Goal: Task Accomplishment & Management: Use online tool/utility

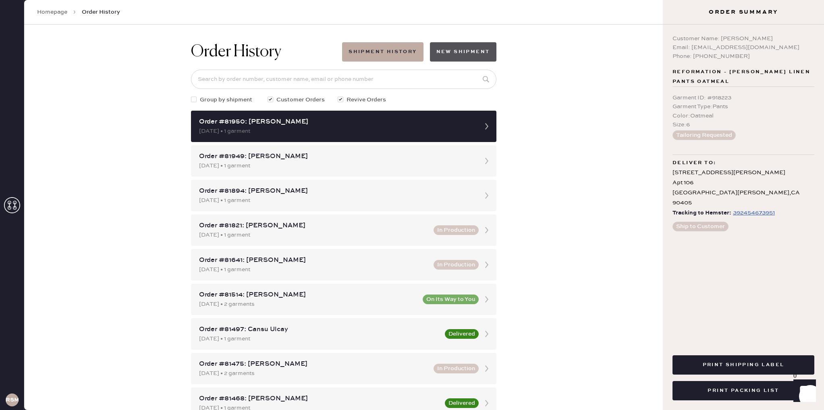
click at [463, 52] on button "New Shipment" at bounding box center [463, 51] width 66 height 19
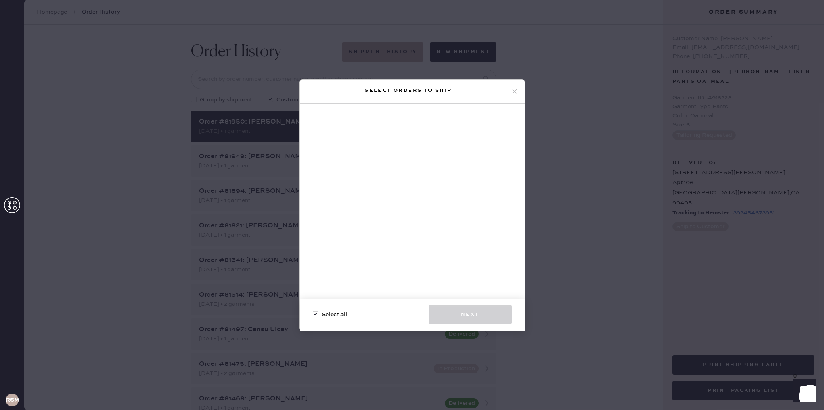
click at [516, 92] on icon at bounding box center [514, 91] width 7 height 7
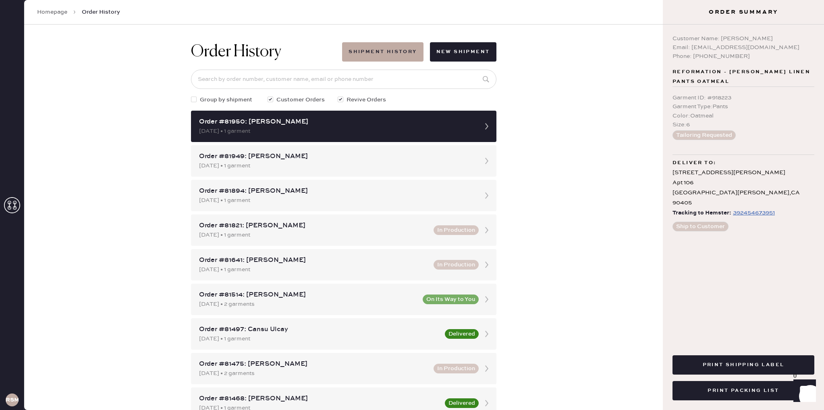
click at [58, 13] on link "Homepage" at bounding box center [52, 12] width 30 height 8
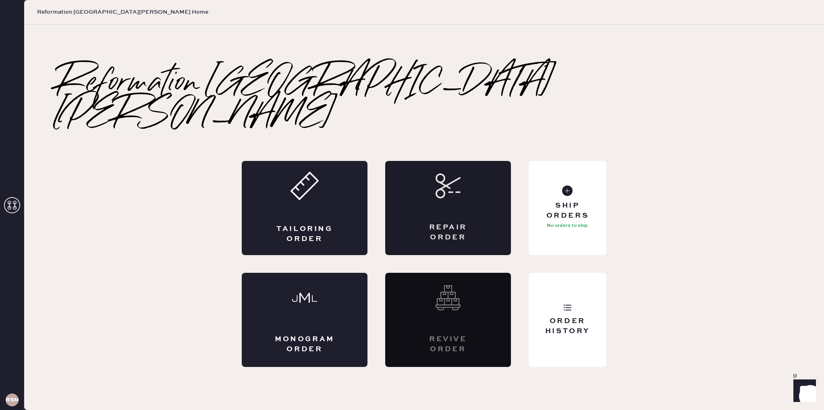
click at [445, 199] on div "Repair Order" at bounding box center [448, 208] width 126 height 94
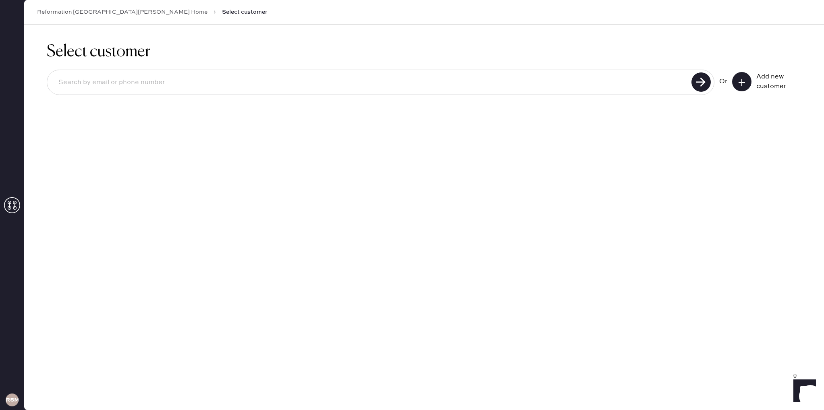
click at [441, 91] on input at bounding box center [370, 82] width 637 height 19
click at [737, 85] on icon at bounding box center [741, 83] width 8 height 8
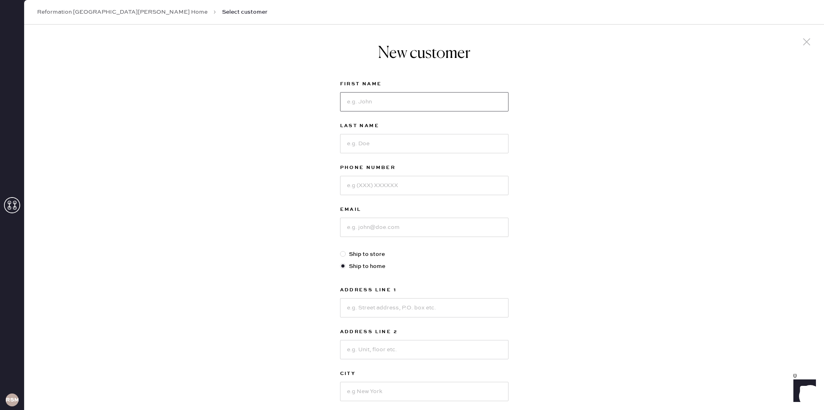
click at [437, 102] on input at bounding box center [424, 101] width 168 height 19
type input "Imelda"
click at [423, 139] on input at bounding box center [424, 143] width 168 height 19
type input "treto"
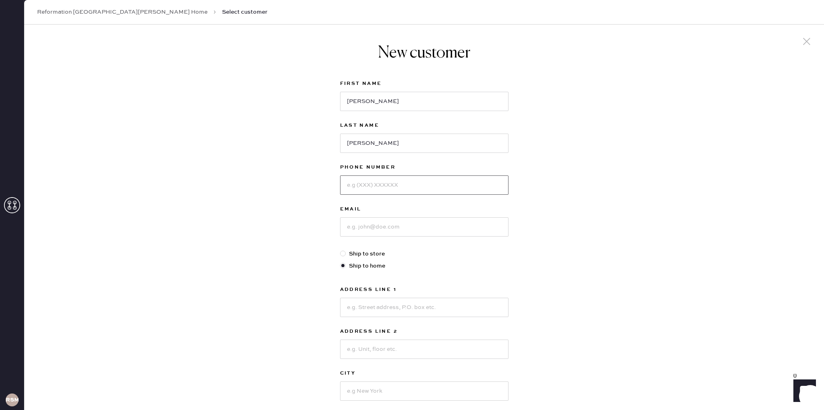
click at [429, 180] on input at bounding box center [424, 185] width 168 height 19
type input "6266965750"
click at [455, 226] on input at bounding box center [424, 227] width 168 height 19
type input "perezmarisol29@yahoo.com"
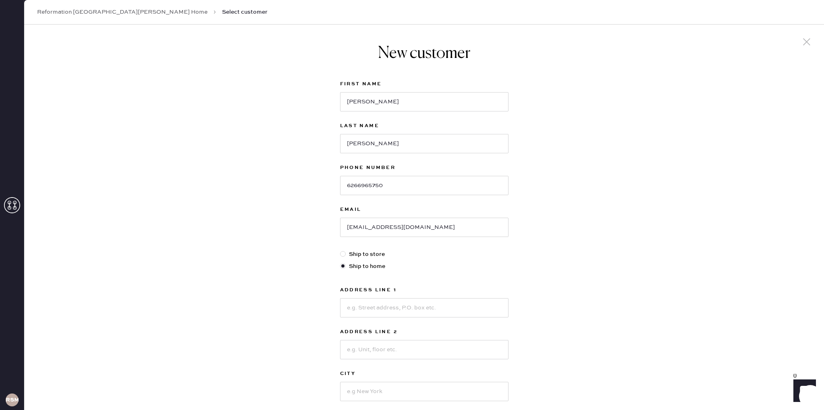
click at [343, 253] on div at bounding box center [343, 254] width 6 height 6
click at [340, 251] on input "Ship to store" at bounding box center [340, 250] width 0 height 0
radio input "true"
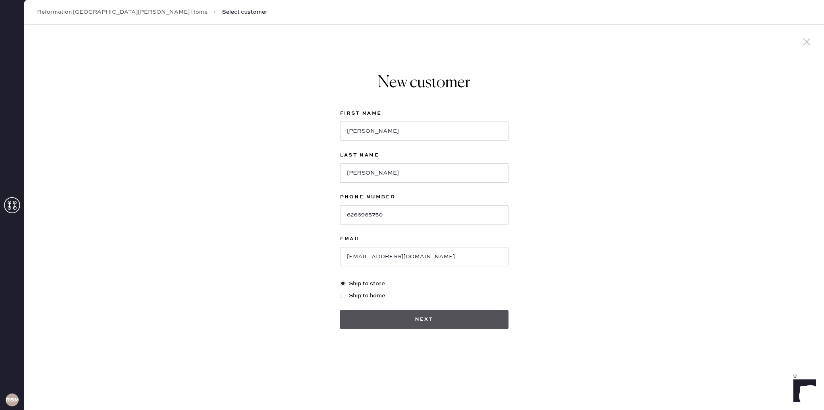
click at [433, 318] on button "Next" at bounding box center [424, 319] width 168 height 19
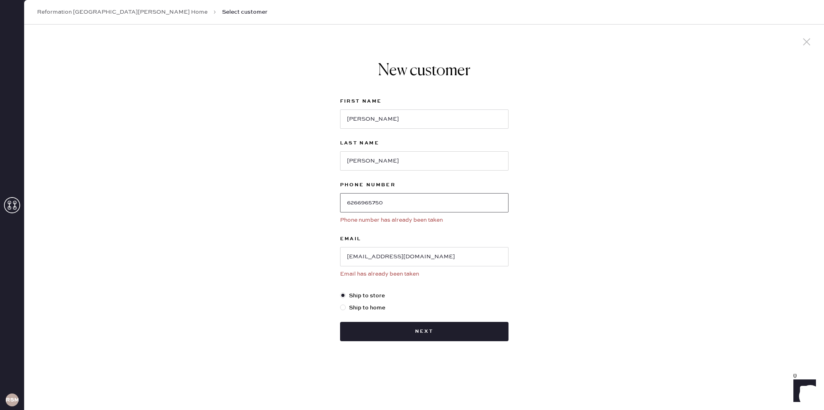
drag, startPoint x: 395, startPoint y: 201, endPoint x: 341, endPoint y: 205, distance: 54.5
click at [341, 205] on input "6266965750" at bounding box center [424, 202] width 168 height 19
type input "6263750663"
drag, startPoint x: 461, startPoint y: 257, endPoint x: 392, endPoint y: 265, distance: 69.3
click at [392, 265] on input "perezmarisol29@yahoo.com" at bounding box center [424, 256] width 168 height 19
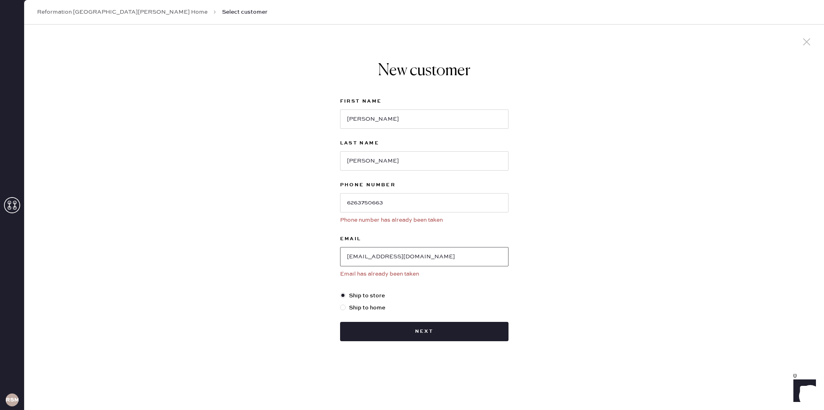
drag, startPoint x: 352, startPoint y: 259, endPoint x: 324, endPoint y: 260, distance: 27.4
click at [324, 260] on div "New customer First Name Imelda Last Name treto Phone Number 6263750663 Phone nu…" at bounding box center [423, 218] width 799 height 386
type input "marisolperez35@yahoo.com"
click at [403, 329] on button "Next" at bounding box center [424, 331] width 168 height 19
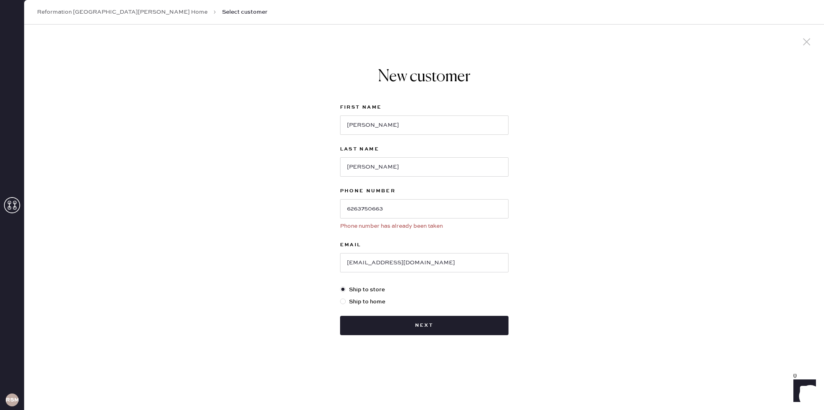
click at [116, 14] on link "Reformation [GEOGRAPHIC_DATA][PERSON_NAME] Home" at bounding box center [122, 12] width 170 height 8
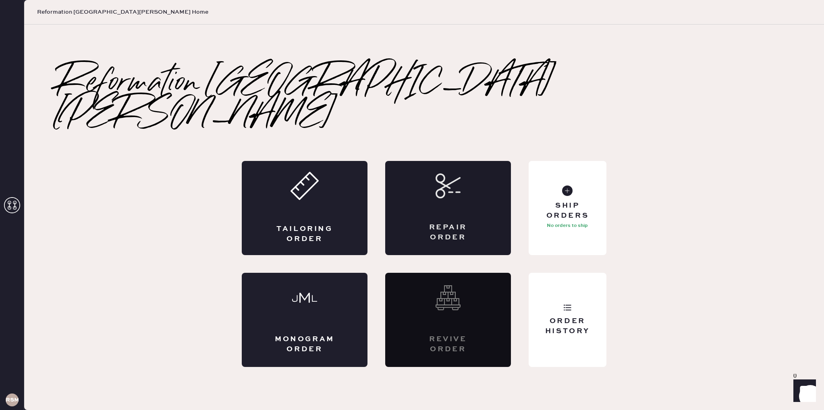
drag, startPoint x: 448, startPoint y: 187, endPoint x: 446, endPoint y: 183, distance: 4.4
click at [447, 185] on div "Repair Order" at bounding box center [448, 208] width 126 height 94
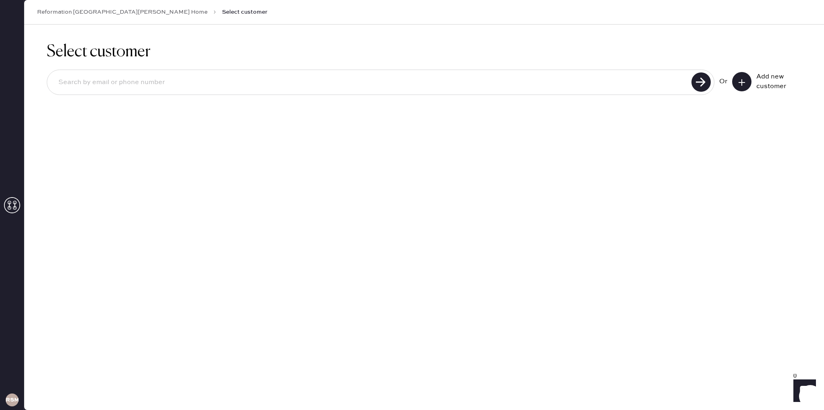
click at [184, 84] on input at bounding box center [370, 82] width 637 height 19
type input "6263750663"
click at [700, 85] on use at bounding box center [700, 81] width 19 height 19
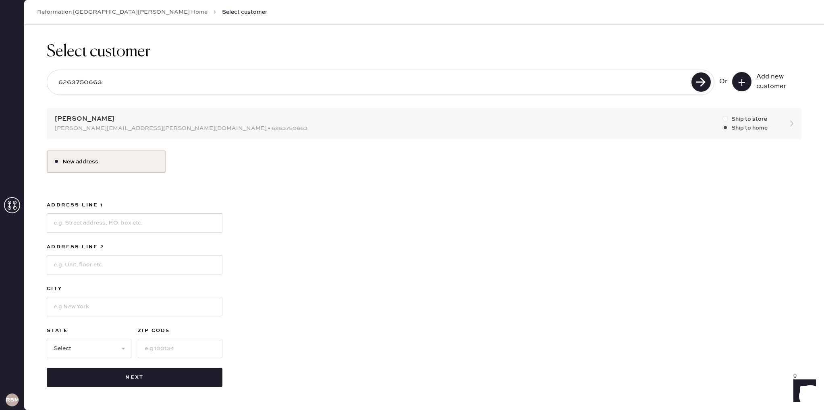
click at [723, 119] on div at bounding box center [725, 119] width 6 height 6
click at [723, 115] on input "Ship to store" at bounding box center [722, 115] width 0 height 0
radio input "true"
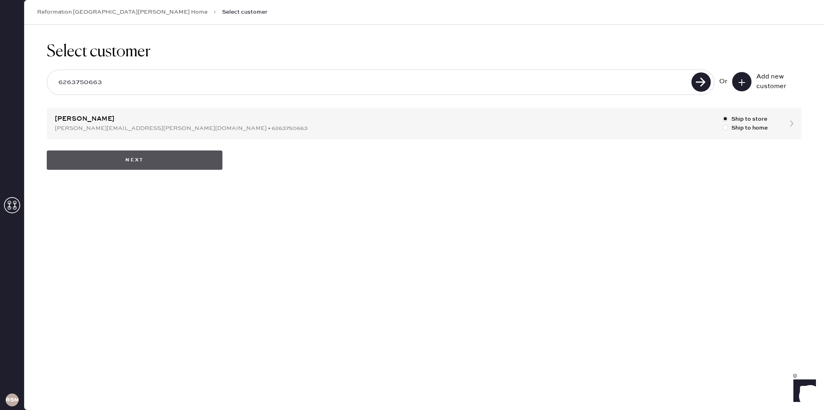
click at [177, 166] on button "Next" at bounding box center [135, 160] width 176 height 19
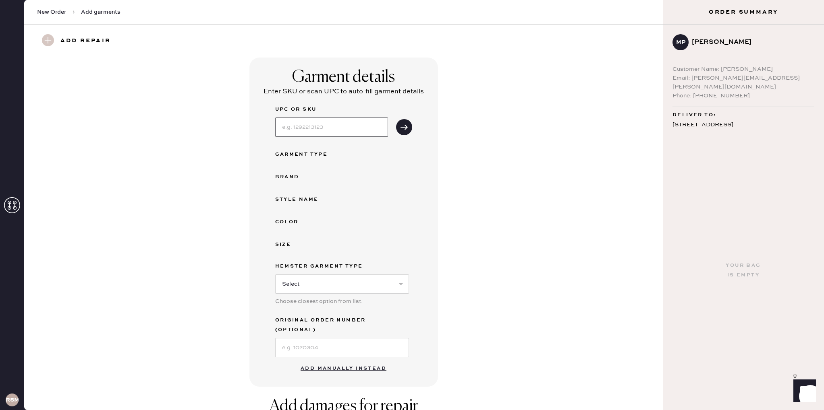
click at [314, 132] on input at bounding box center [331, 127] width 113 height 19
click at [352, 361] on button "Add manually instead" at bounding box center [343, 369] width 95 height 16
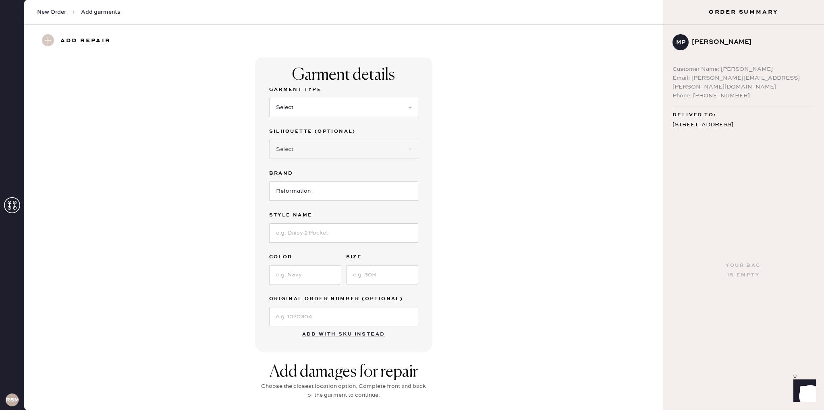
click at [308, 116] on div "Garment Type Select Basic Skirt Jeans Leggings Pants Shorts Basic Sleeved Dress…" at bounding box center [343, 106] width 149 height 42
click at [333, 106] on select "Select Basic Skirt Jeans Leggings Pants Shorts Basic Sleeved Dress Basic Sleeve…" at bounding box center [343, 108] width 149 height 19
select select "4"
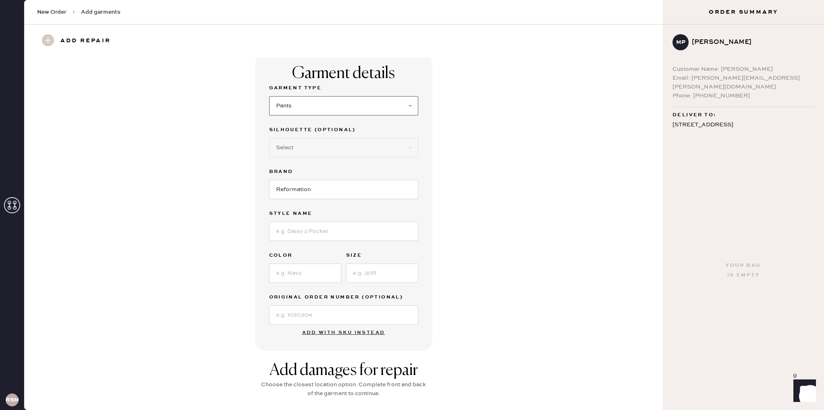
click at [269, 96] on select "Select Basic Skirt Jeans Leggings Pants Shorts Basic Sleeved Dress Basic Sleeve…" at bounding box center [343, 105] width 149 height 19
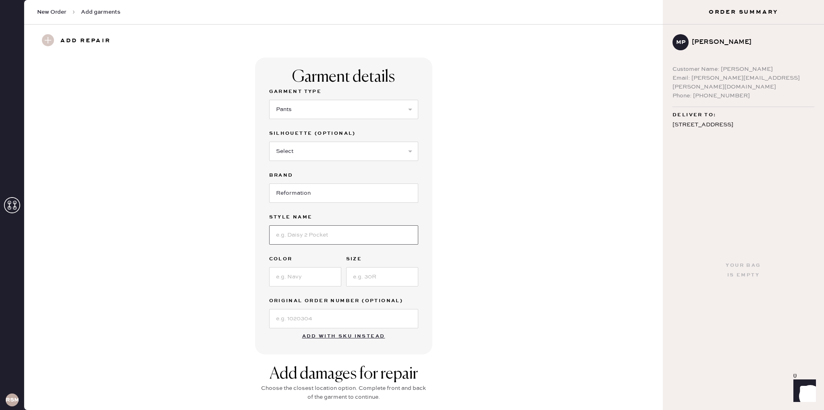
click at [324, 232] on input at bounding box center [343, 235] width 149 height 19
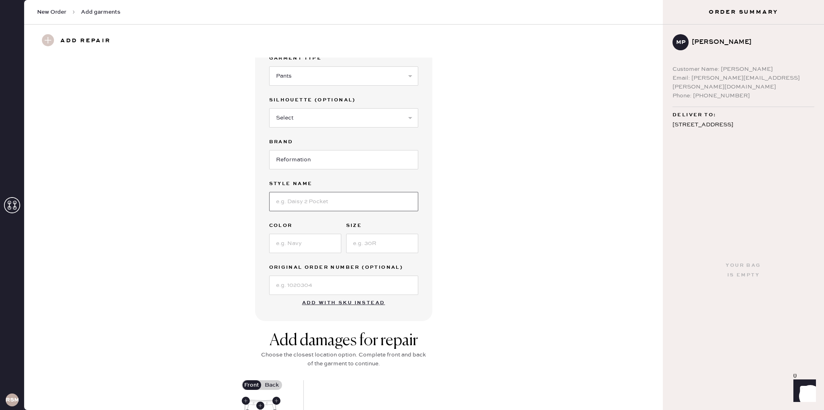
scroll to position [35, 0]
type input "Hallie Linen pants"
click at [311, 244] on input at bounding box center [305, 241] width 72 height 19
type input "White"
click at [366, 247] on input at bounding box center [382, 241] width 72 height 19
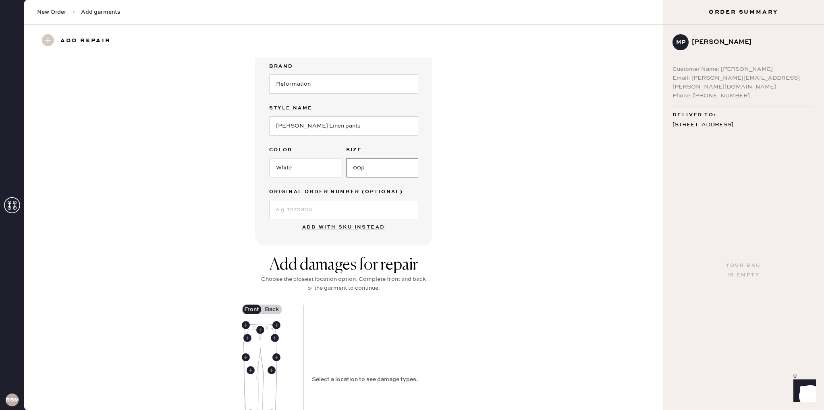
scroll to position [230, 0]
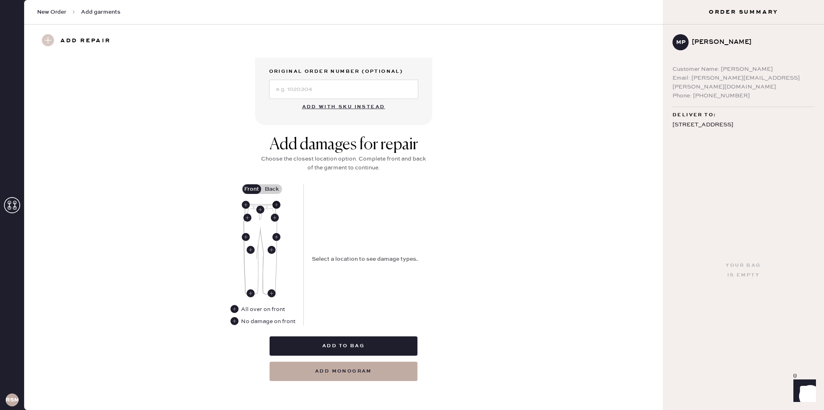
type input "00p"
click at [277, 205] on use at bounding box center [276, 205] width 8 height 8
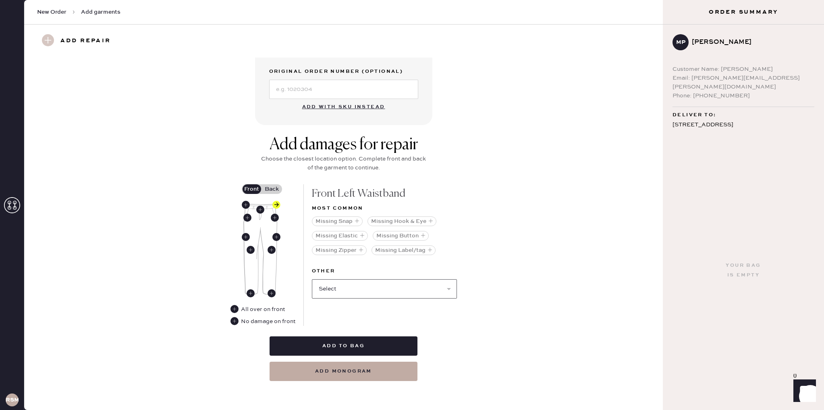
click at [393, 284] on select "Select Broken / Ripped Hem Broken Beads Broken Belt Loop Broken Button Broken E…" at bounding box center [384, 289] width 145 height 19
select select "1698"
click at [312, 280] on select "Select Broken / Ripped Hem Broken Beads Broken Belt Loop Broken Button Broken E…" at bounding box center [384, 289] width 145 height 19
select select
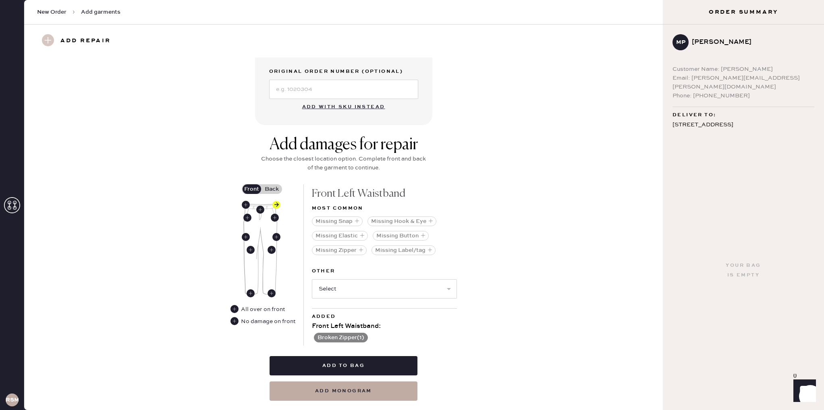
click at [272, 188] on label "Back" at bounding box center [272, 189] width 20 height 10
click at [272, 189] on input "Back" at bounding box center [272, 189] width 0 height 0
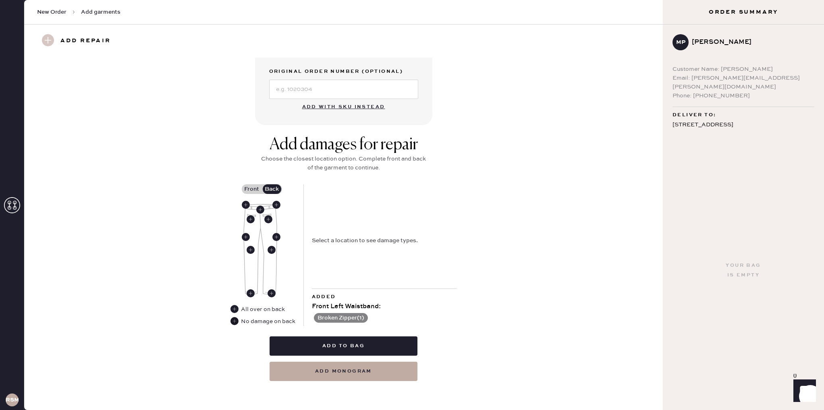
click at [234, 321] on use at bounding box center [234, 321] width 8 height 8
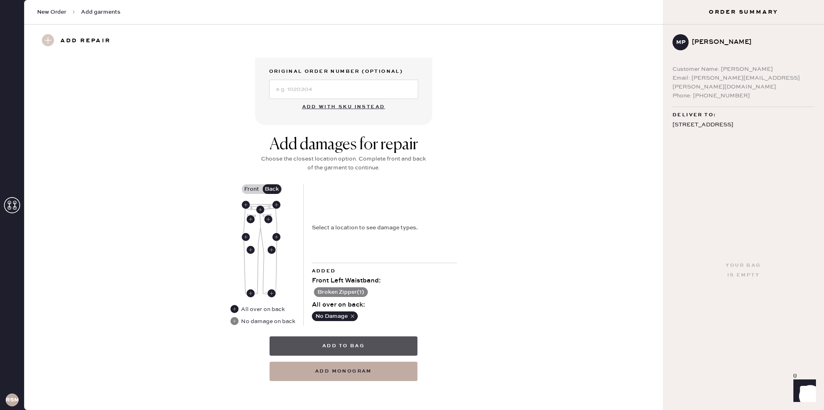
click at [354, 352] on button "Add to bag" at bounding box center [343, 346] width 148 height 19
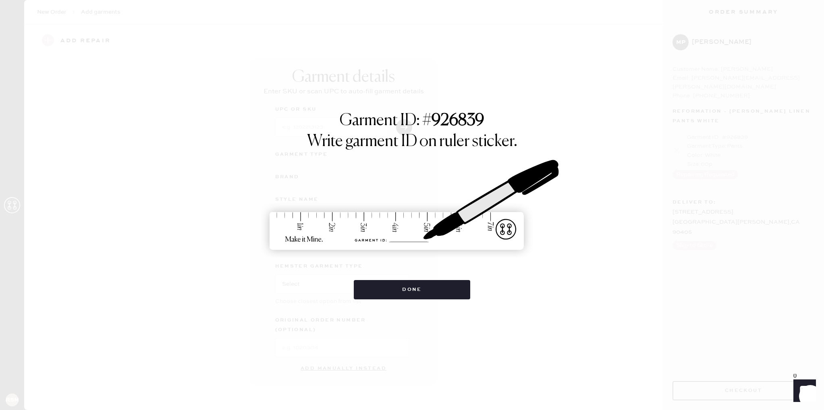
scroll to position [0, 0]
click at [430, 290] on button "Done" at bounding box center [412, 289] width 116 height 19
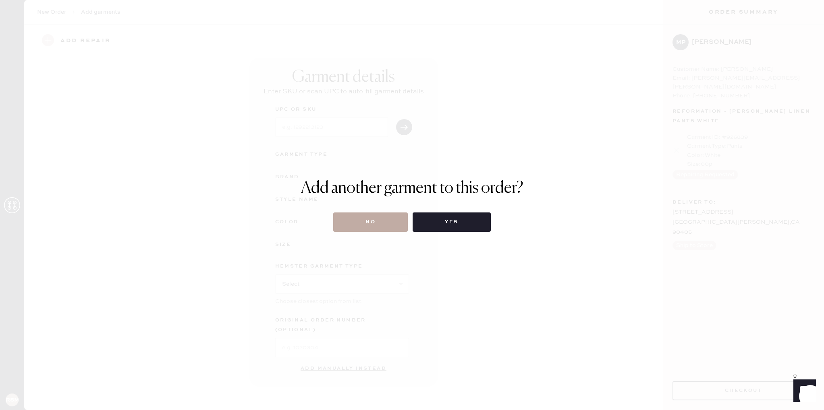
click at [374, 222] on button "No" at bounding box center [370, 222] width 75 height 19
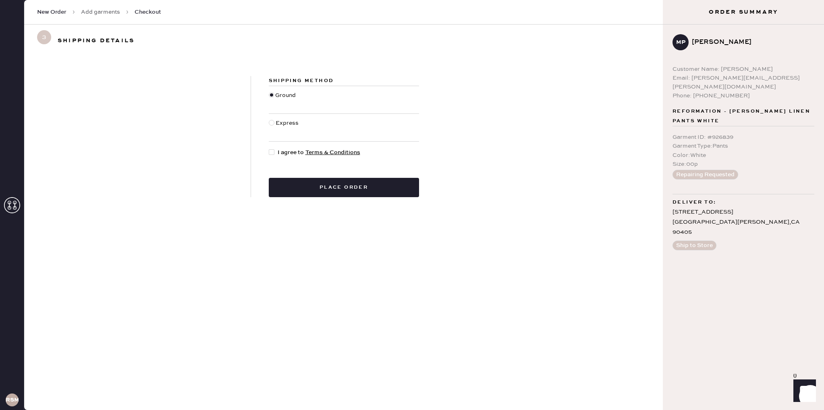
click at [270, 152] on div at bounding box center [272, 152] width 6 height 6
click at [269, 149] on input "I agree to Terms & Conditions" at bounding box center [269, 148] width 0 height 0
checkbox input "true"
click at [331, 188] on button "Place order" at bounding box center [344, 187] width 150 height 19
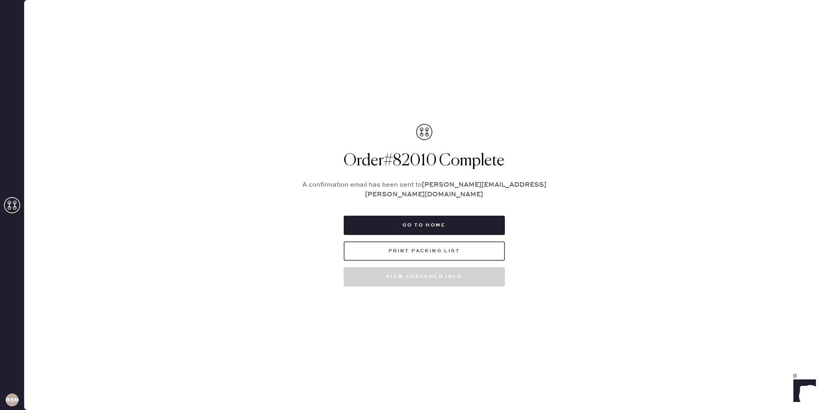
click at [461, 247] on button "Print Packing List" at bounding box center [424, 251] width 161 height 19
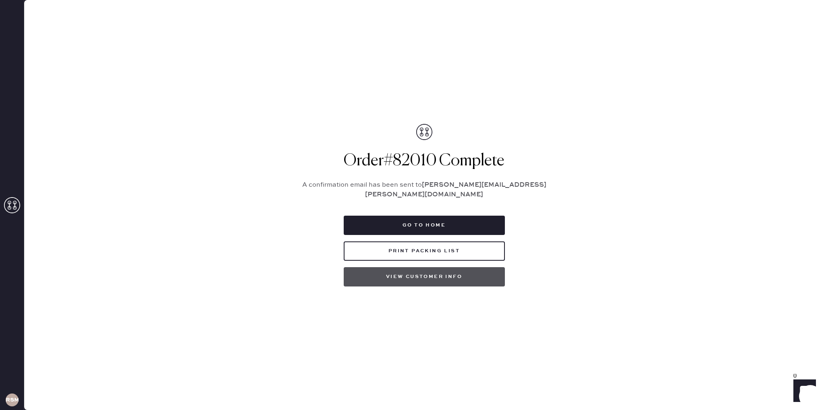
click at [450, 270] on button "View customer info" at bounding box center [424, 276] width 161 height 19
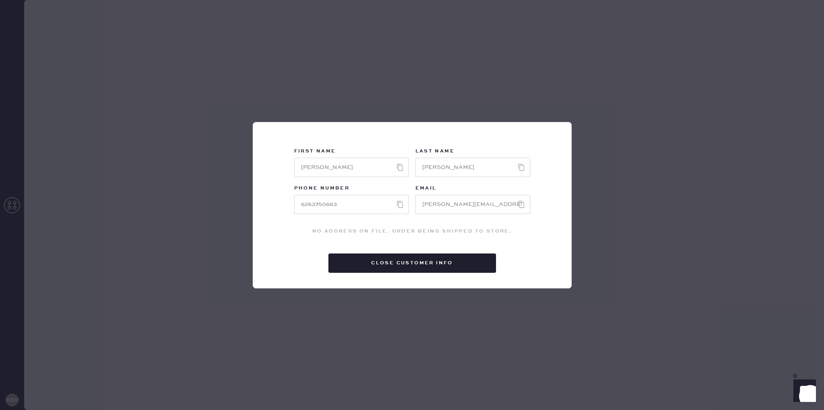
drag, startPoint x: 609, startPoint y: 177, endPoint x: 603, endPoint y: 183, distance: 8.5
click at [609, 177] on div "First Name Last Name Phone Number Email No address on File. Order being shipped…" at bounding box center [412, 205] width 824 height 410
click at [414, 267] on button "Close Customer Info" at bounding box center [412, 263] width 168 height 19
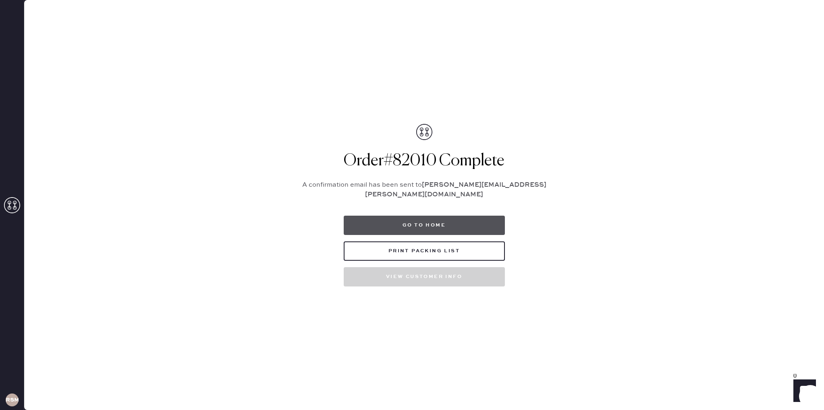
click at [433, 220] on button "Go to home" at bounding box center [424, 225] width 161 height 19
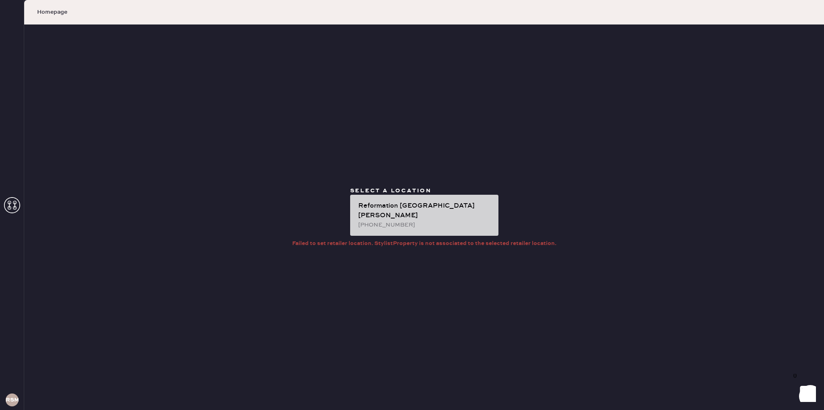
click at [412, 221] on div "(424) 317-5322" at bounding box center [425, 225] width 134 height 9
click at [416, 221] on div "(424) 317-5322" at bounding box center [425, 225] width 134 height 9
click at [423, 221] on div "(424) 317-5322" at bounding box center [425, 225] width 134 height 9
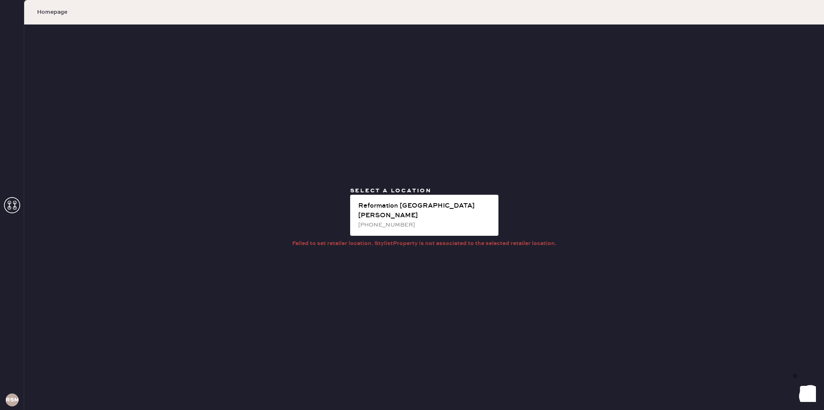
click at [61, 14] on span "Homepage" at bounding box center [52, 12] width 30 height 8
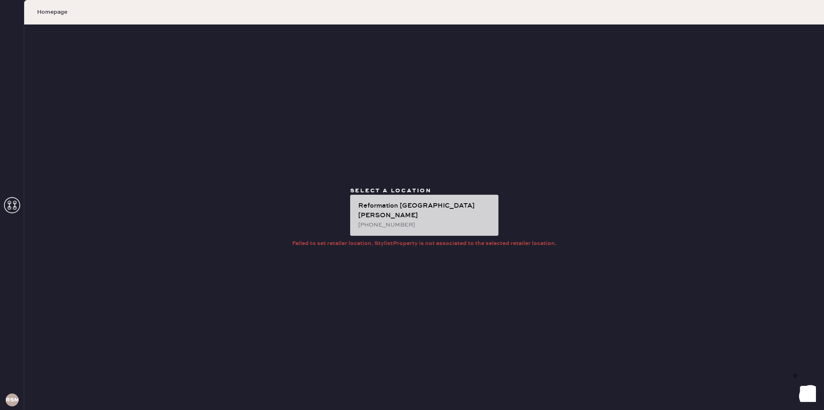
click at [387, 215] on div "Reformation [GEOGRAPHIC_DATA][PERSON_NAME]" at bounding box center [425, 210] width 134 height 19
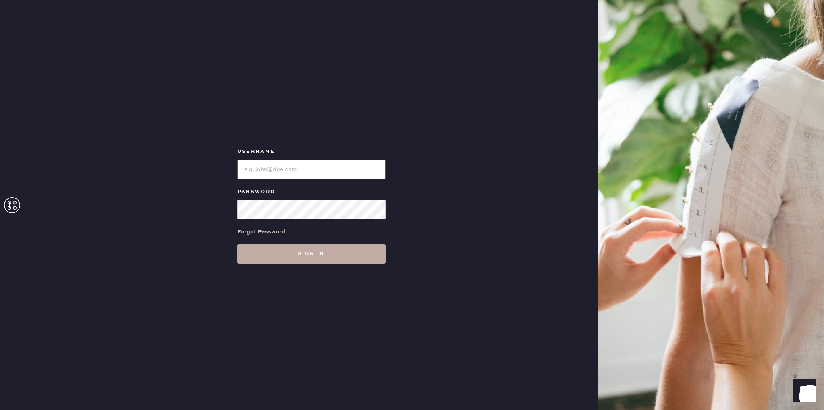
type input "reformationsantamonica"
click at [335, 255] on button "Sign in" at bounding box center [311, 253] width 148 height 19
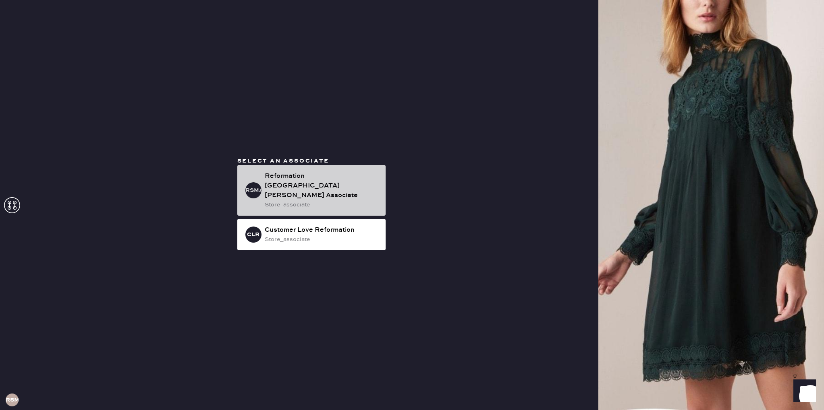
click at [321, 201] on div "store_associate" at bounding box center [322, 205] width 114 height 9
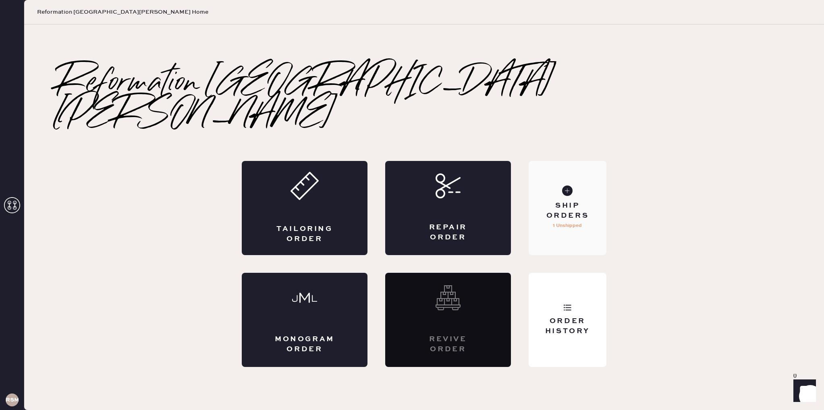
click at [573, 221] on p "1 Unshipped" at bounding box center [567, 226] width 29 height 10
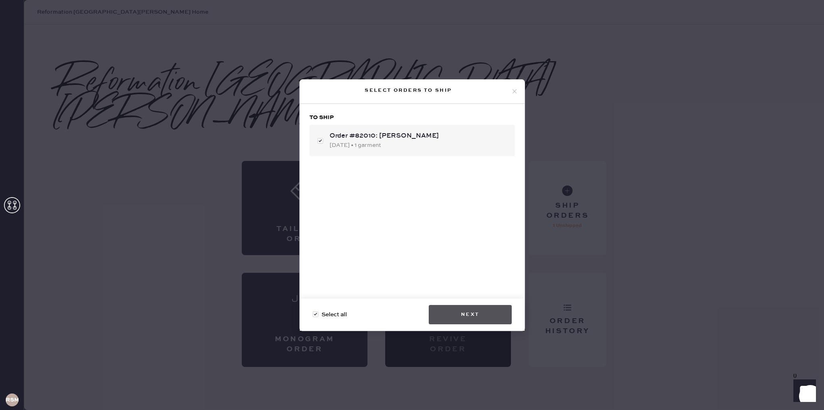
click at [433, 315] on button "Next" at bounding box center [470, 314] width 83 height 19
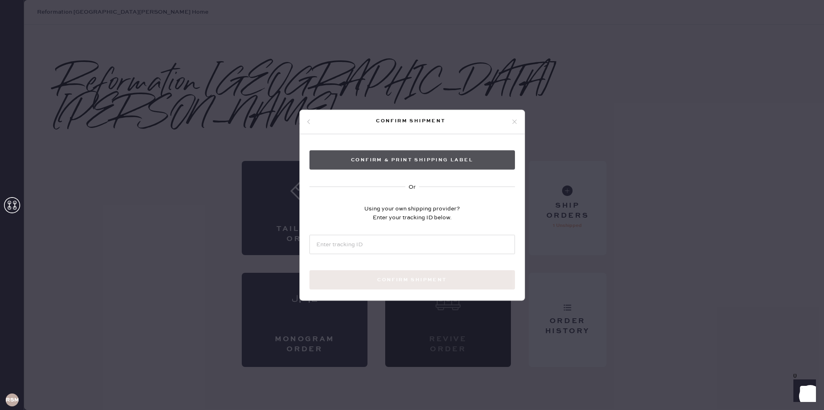
click at [402, 161] on button "Confirm & Print shipping label" at bounding box center [411, 159] width 205 height 19
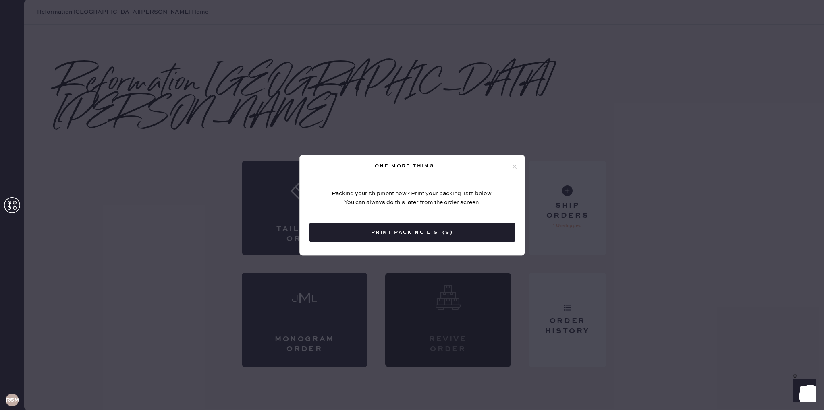
click at [516, 165] on use at bounding box center [514, 167] width 4 height 4
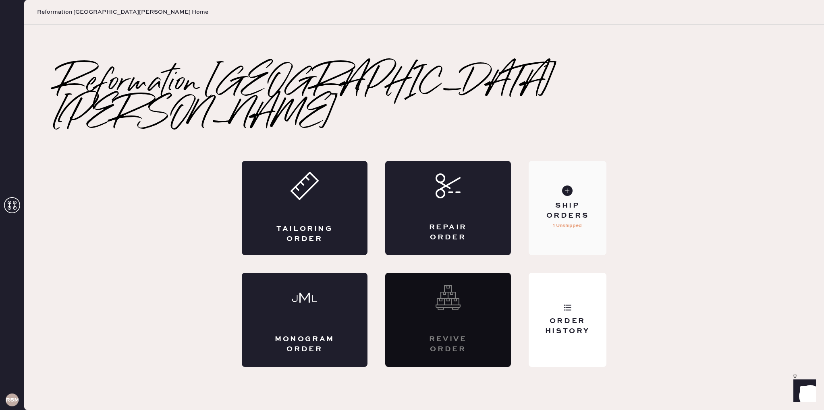
click at [570, 201] on div "Ship Orders" at bounding box center [567, 211] width 65 height 20
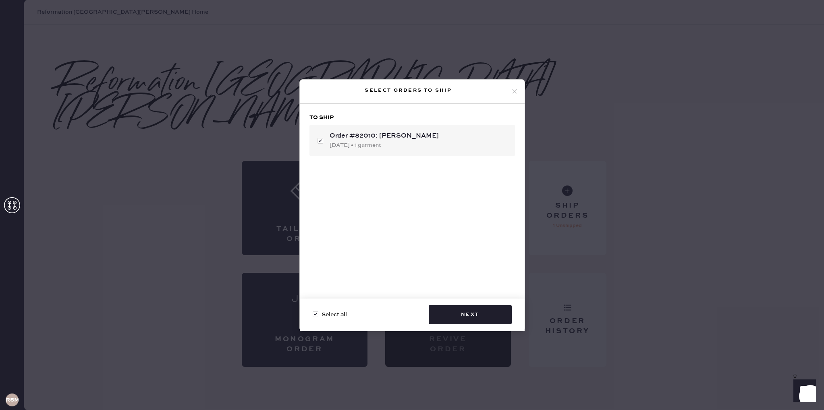
drag, startPoint x: 586, startPoint y: 329, endPoint x: 561, endPoint y: 319, distance: 27.3
click at [582, 325] on div "Select orders to ship To ship Order #82010: [PERSON_NAME] [DATE] • 1 garment Se…" at bounding box center [412, 205] width 824 height 410
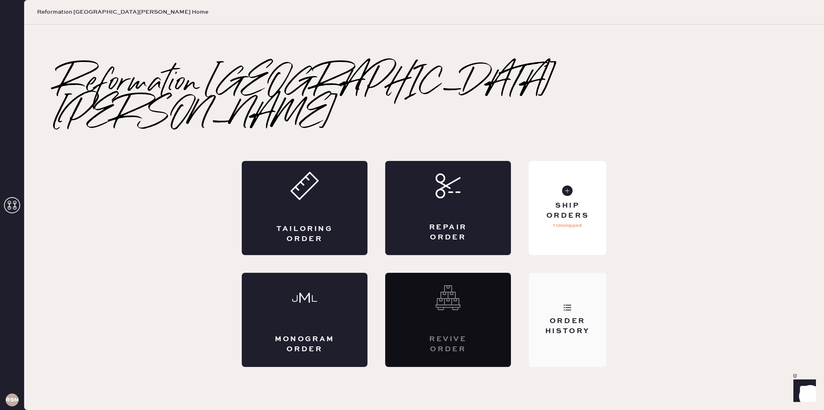
click at [580, 317] on div "Order History" at bounding box center [567, 327] width 65 height 20
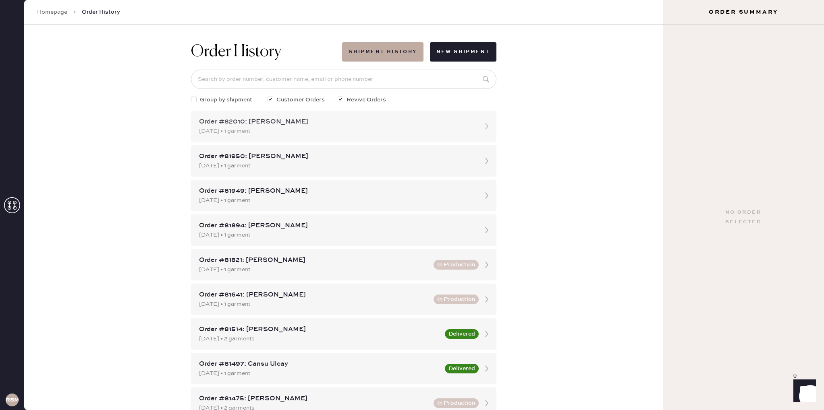
click at [441, 135] on div "[DATE] • 1 garment" at bounding box center [336, 131] width 275 height 9
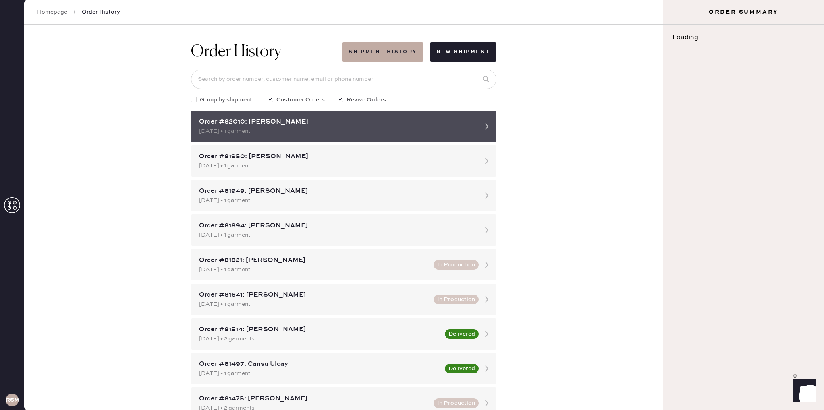
click at [481, 135] on div "Order #82010: [PERSON_NAME] [DATE] • 1 garment" at bounding box center [343, 126] width 305 height 31
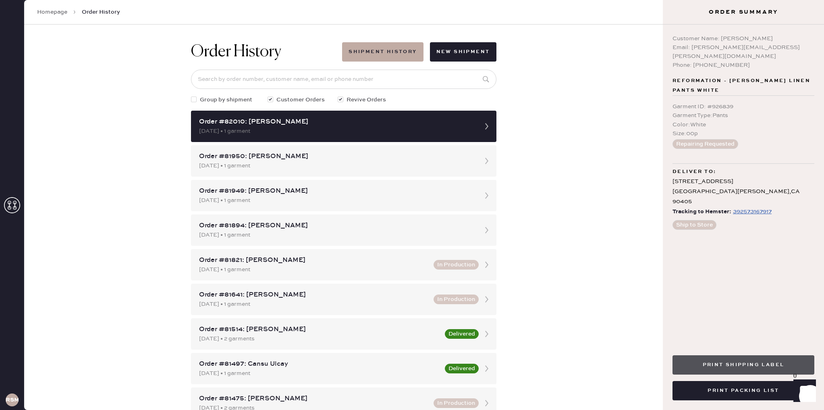
click at [745, 365] on button "Print Shipping Label" at bounding box center [743, 365] width 142 height 19
